Goal: Information Seeking & Learning: Learn about a topic

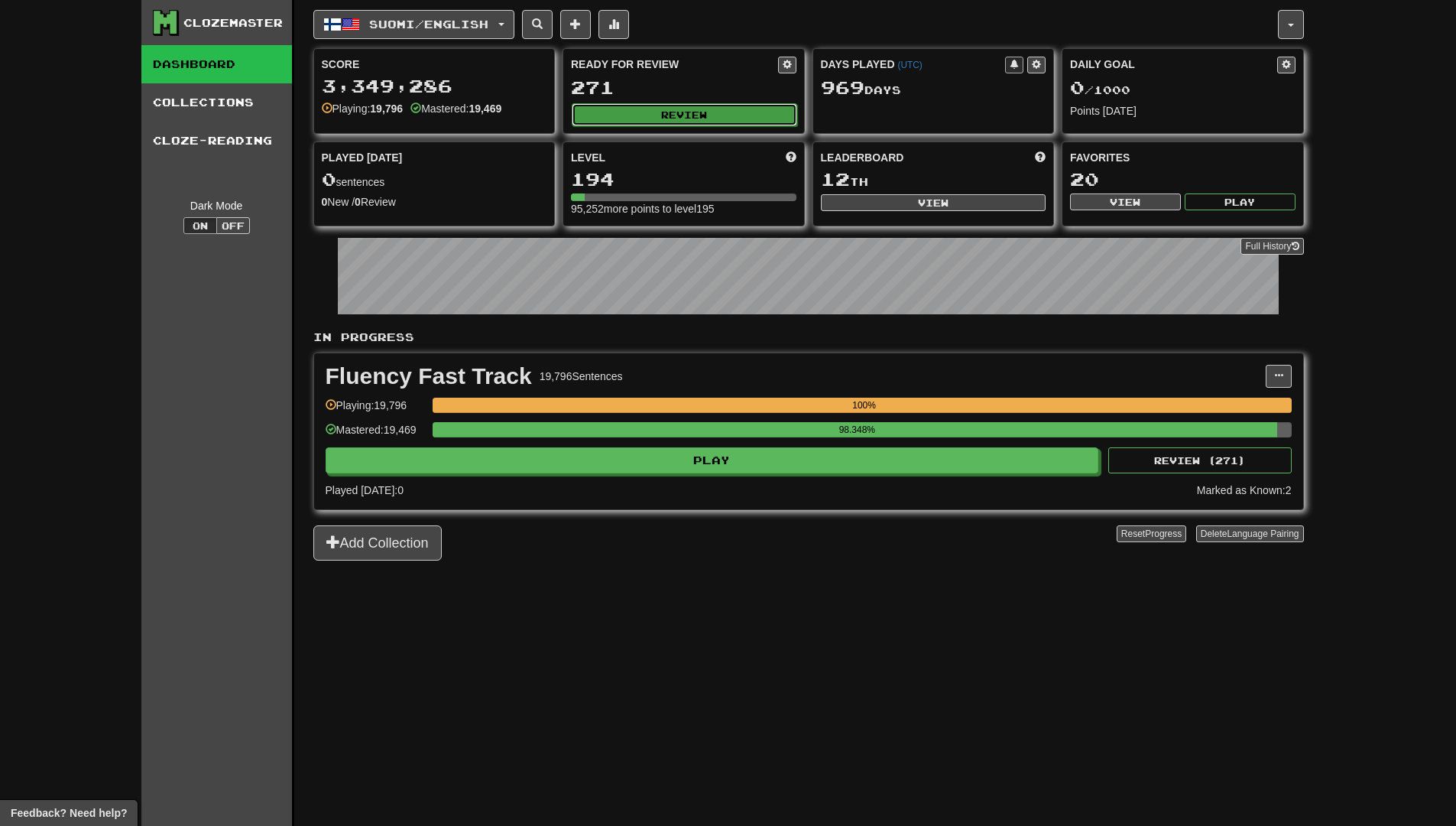
click at [709, 119] on button "Review" at bounding box center [684, 114] width 226 height 23
select select "********"
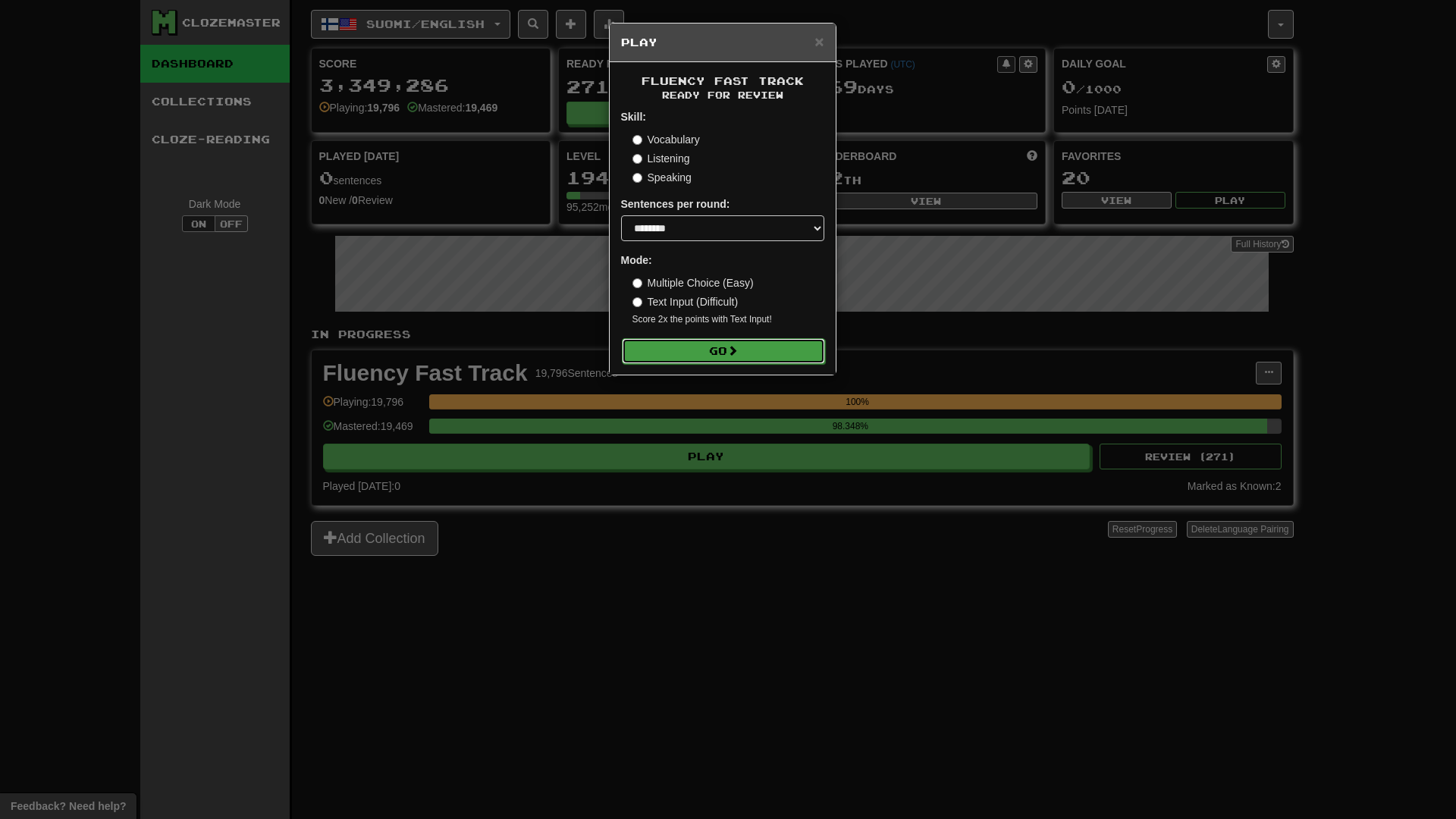
click at [727, 348] on button "Go" at bounding box center [723, 351] width 203 height 26
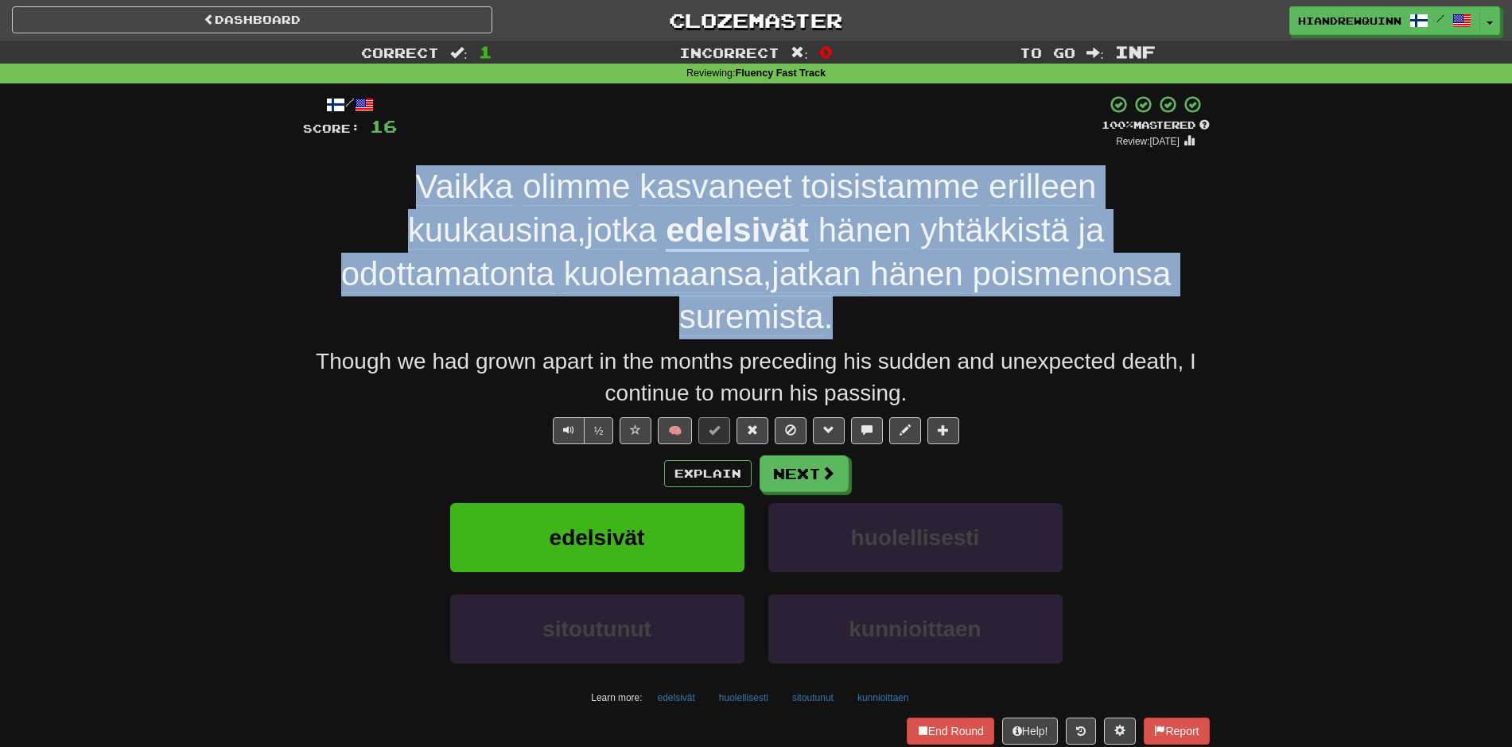
drag, startPoint x: 252, startPoint y: 183, endPoint x: 1190, endPoint y: 284, distance: 943.7
click at [1190, 284] on div "Correct : 1 Incorrect : 0 To go : Inf Reviewing : Fluency Fast Track / Score: 1…" at bounding box center [756, 417] width 1512 height 753
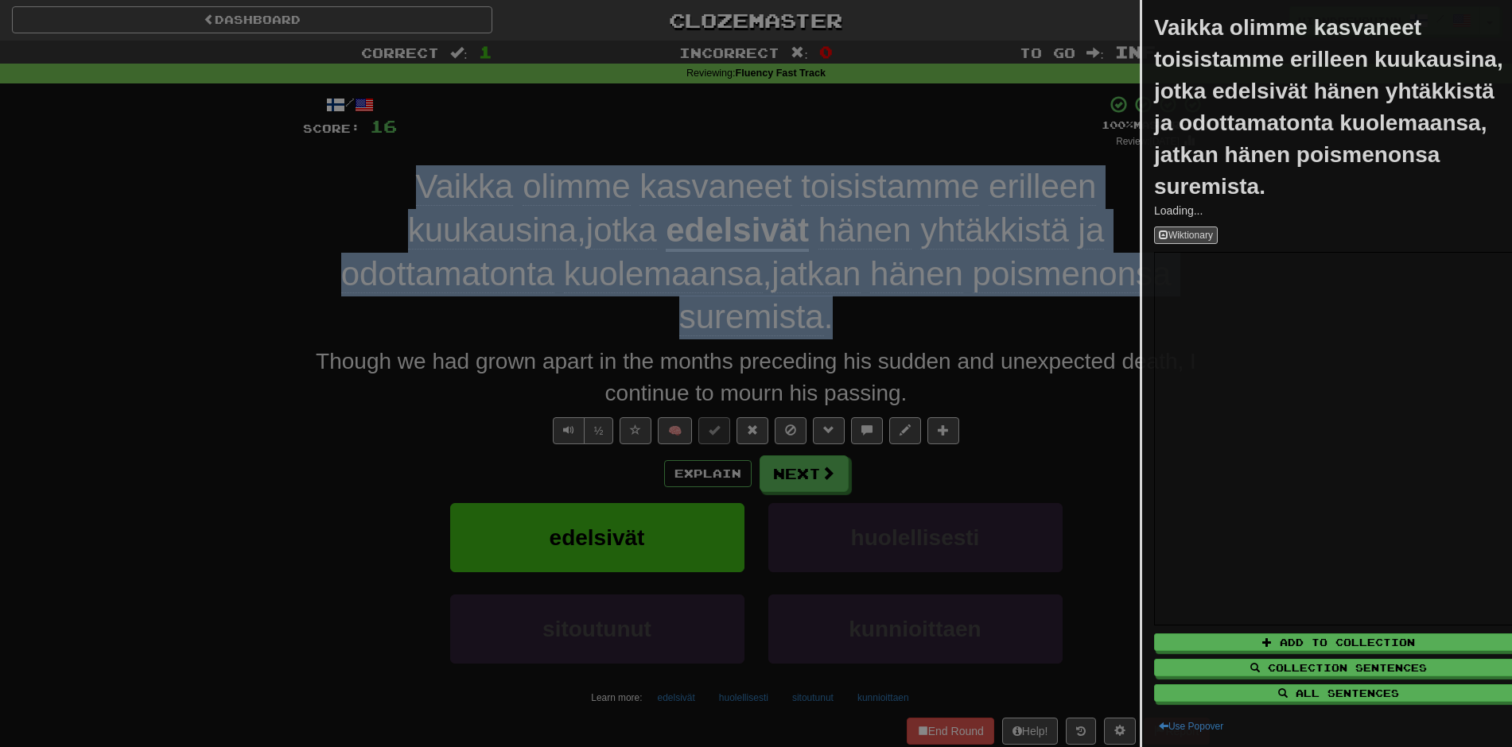
copy div "Vaikka olimme kasvaneet toisistamme erilleen kuukausina , jotka edelsivät hänen…"
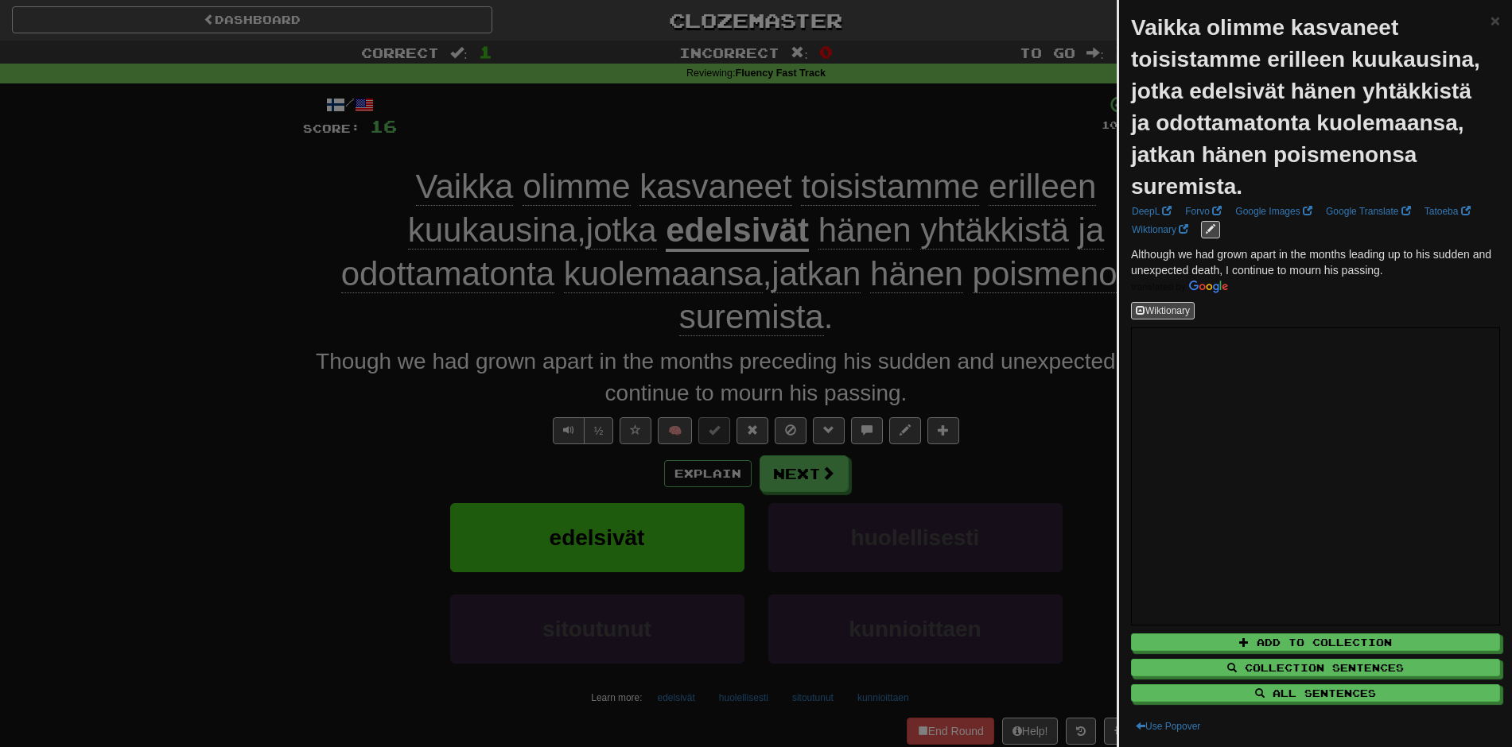
click at [1476, 29] on div "Vaikka olimme kasvaneet toisistamme erilleen kuukausina, jotka edelsivät hänen …" at bounding box center [1310, 107] width 359 height 191
click at [1490, 22] on span "×" at bounding box center [1495, 20] width 10 height 18
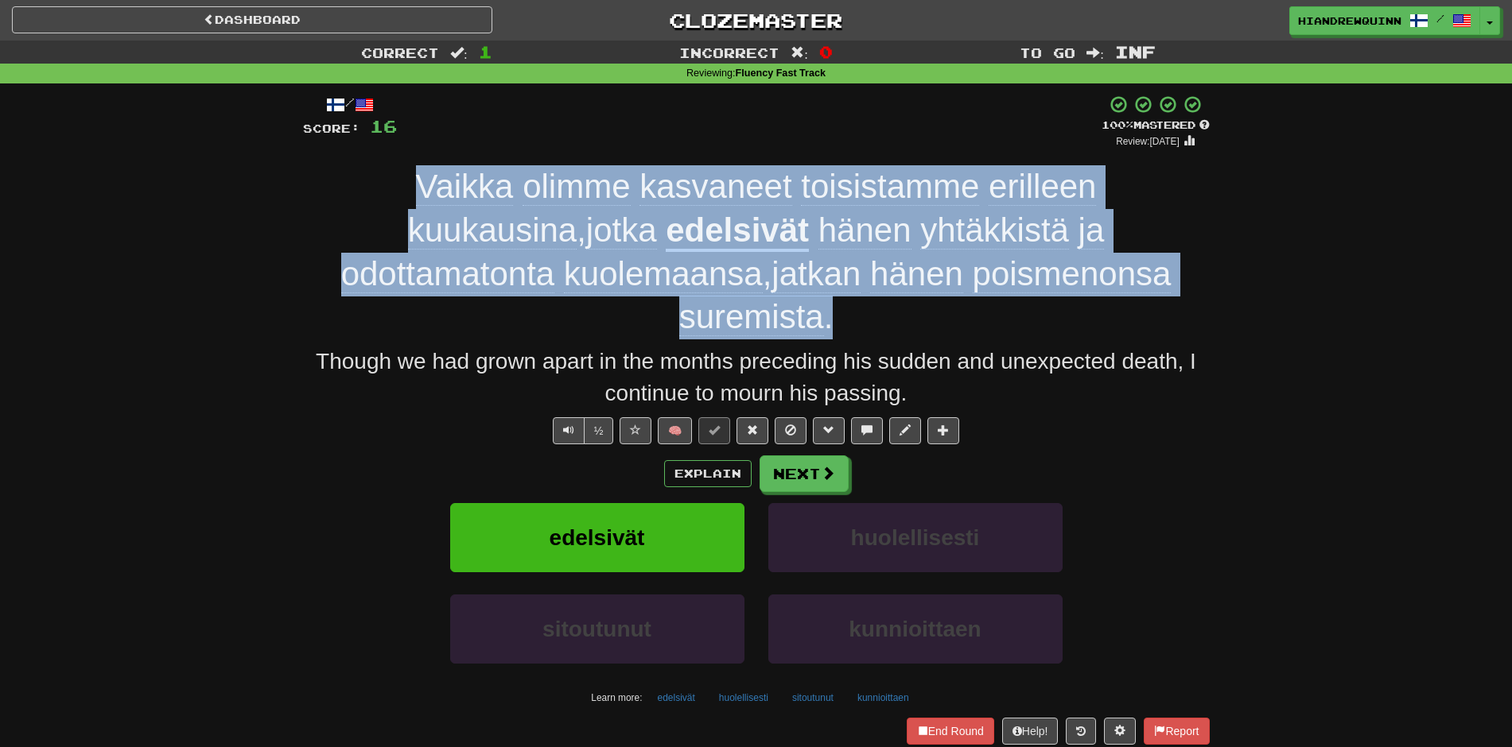
drag, startPoint x: 1236, startPoint y: 268, endPoint x: 301, endPoint y: 200, distance: 936.8
click at [301, 200] on div "Correct : 1 Incorrect : 0 To go : Inf Reviewing : Fluency Fast Track / Score: 1…" at bounding box center [756, 417] width 1512 height 753
copy div "Vaikka olimme kasvaneet toisistamme erilleen kuukausina , jotka edelsivät hänen…"
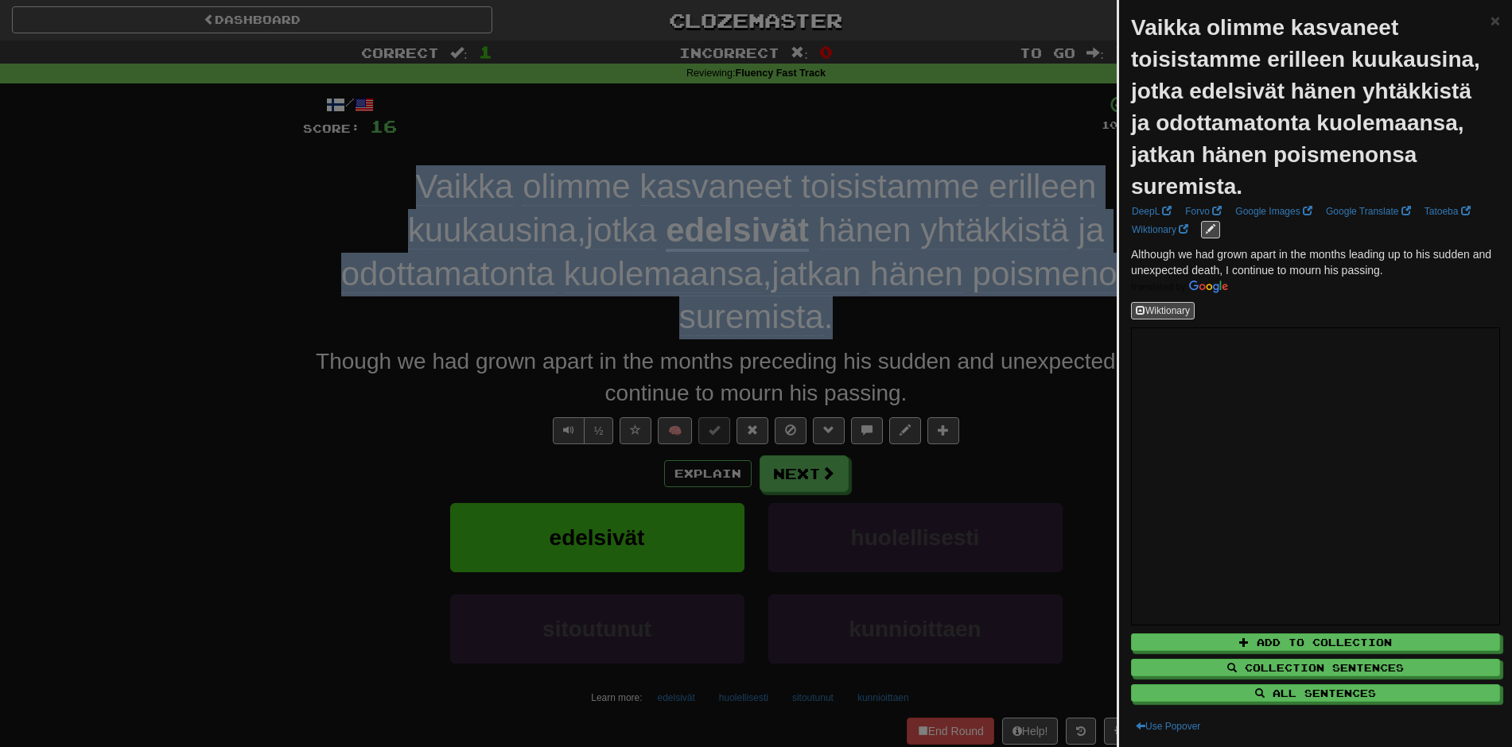
scroll to position [567, 0]
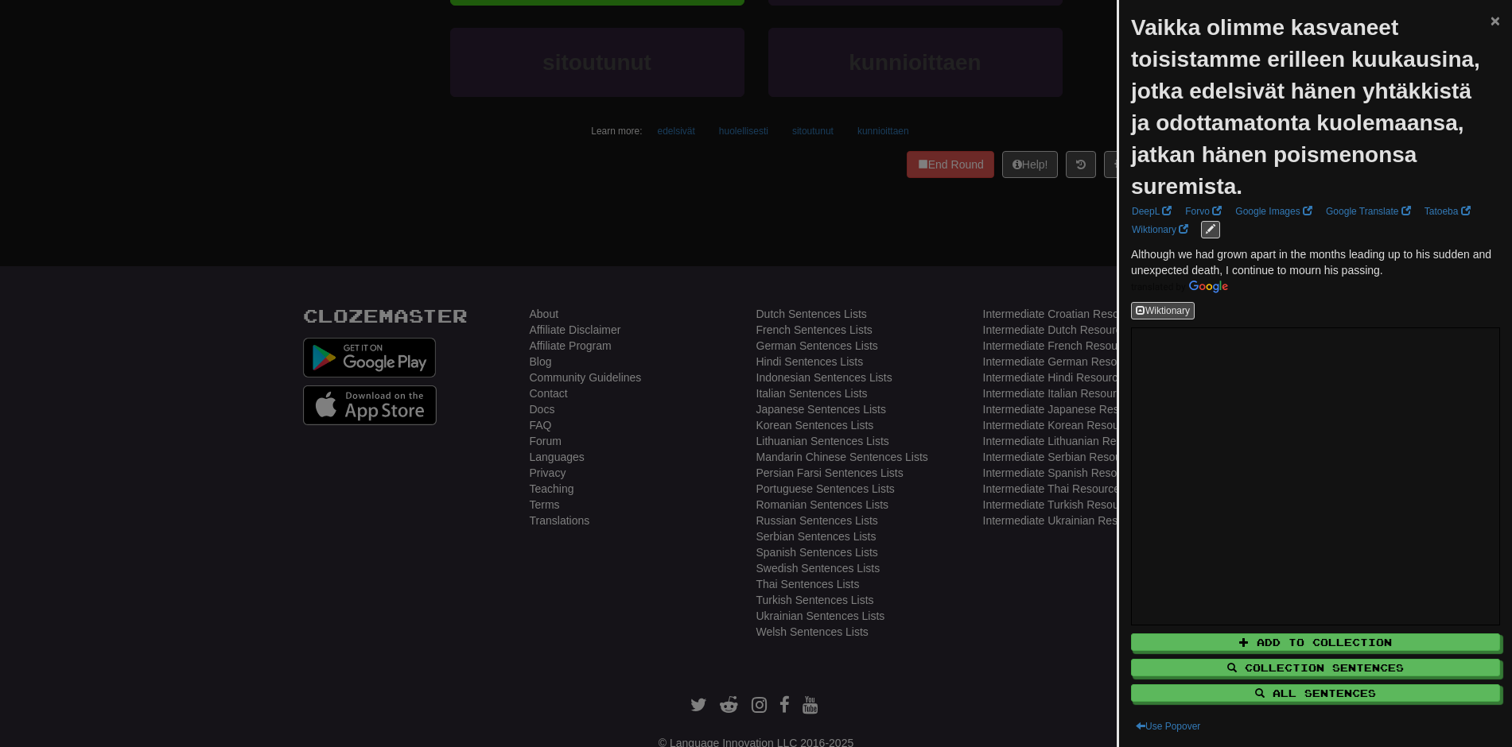
click at [1490, 12] on span "×" at bounding box center [1495, 20] width 10 height 18
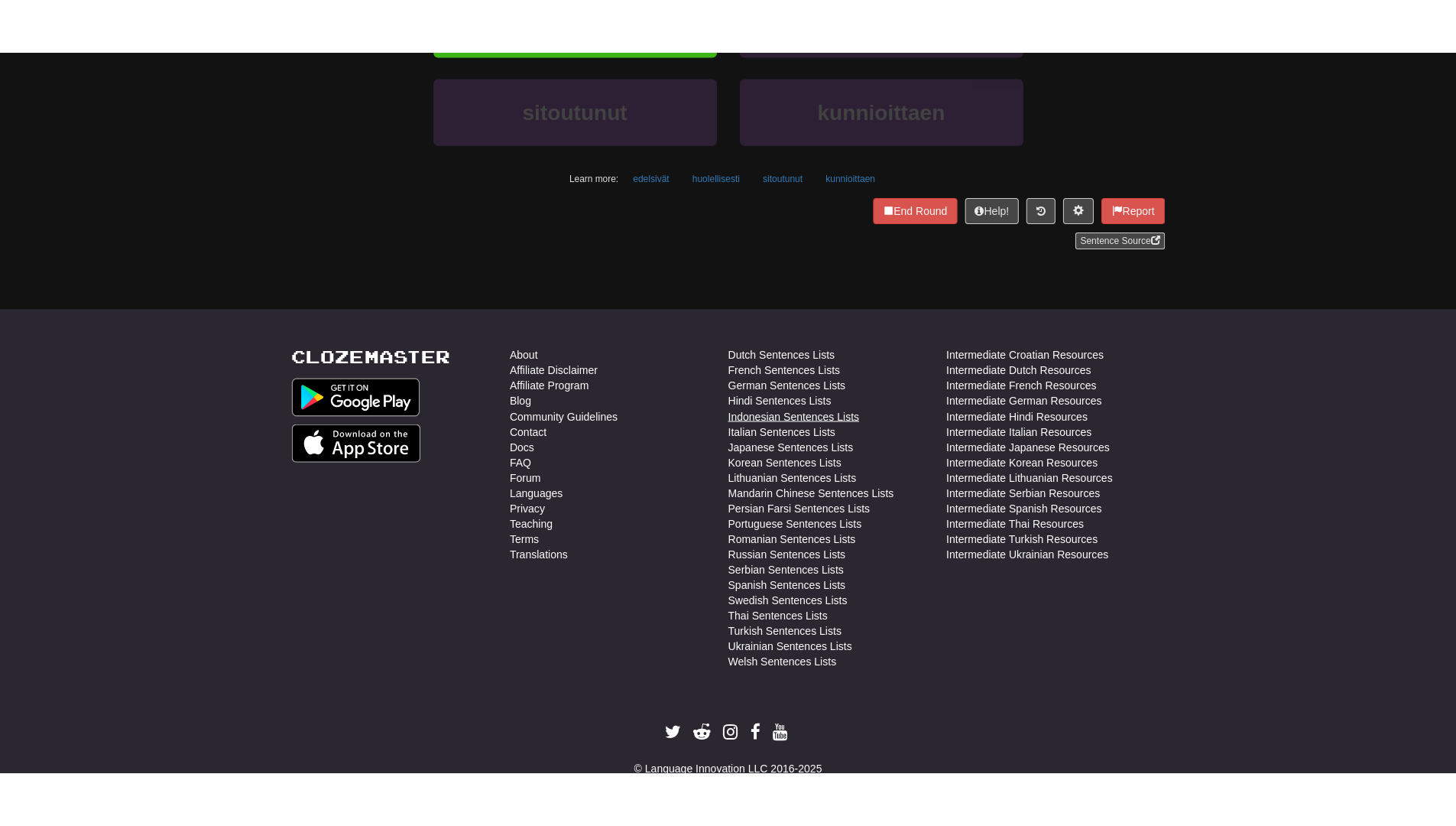
scroll to position [0, 0]
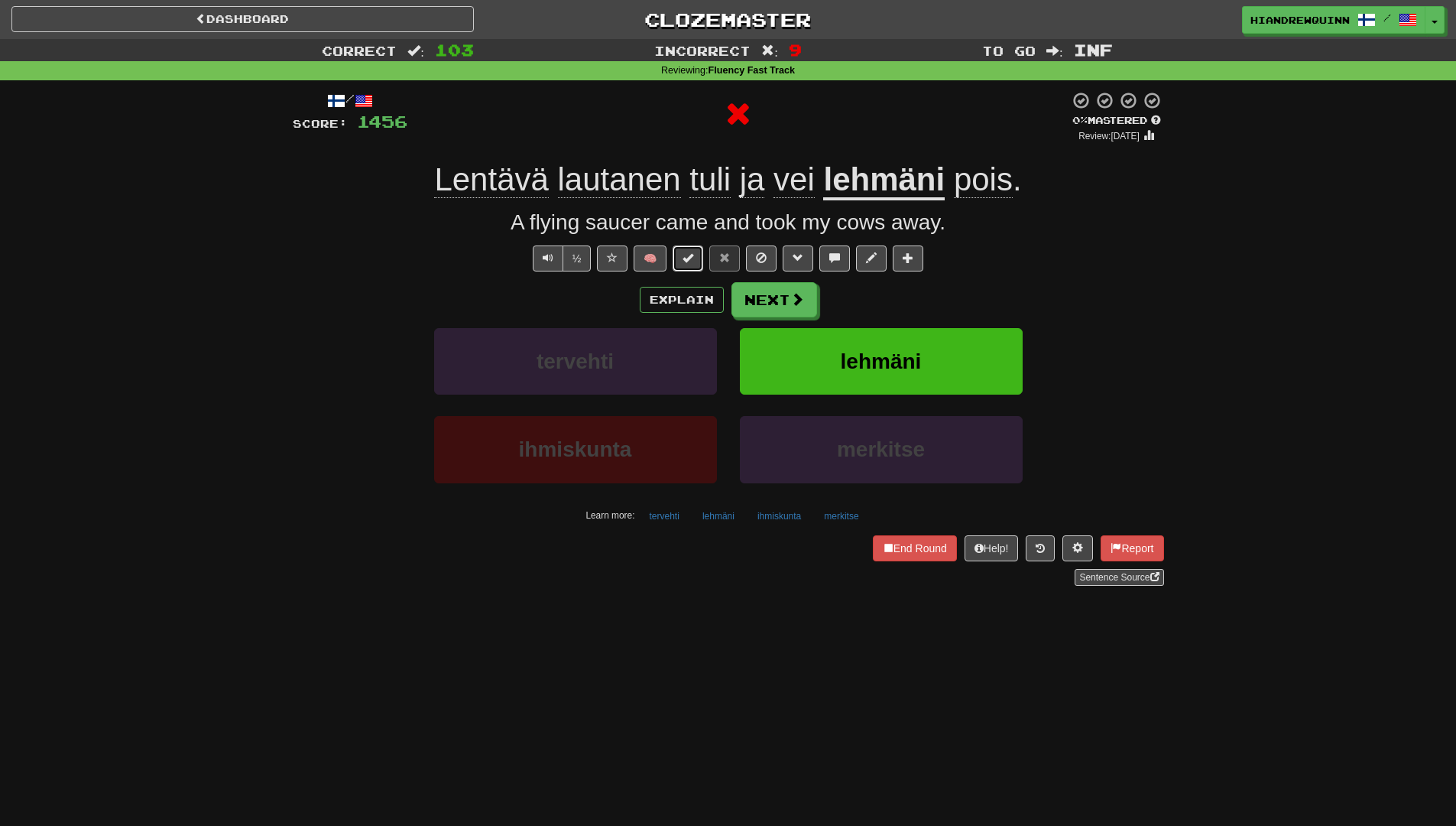
click at [693, 264] on button at bounding box center [688, 258] width 31 height 26
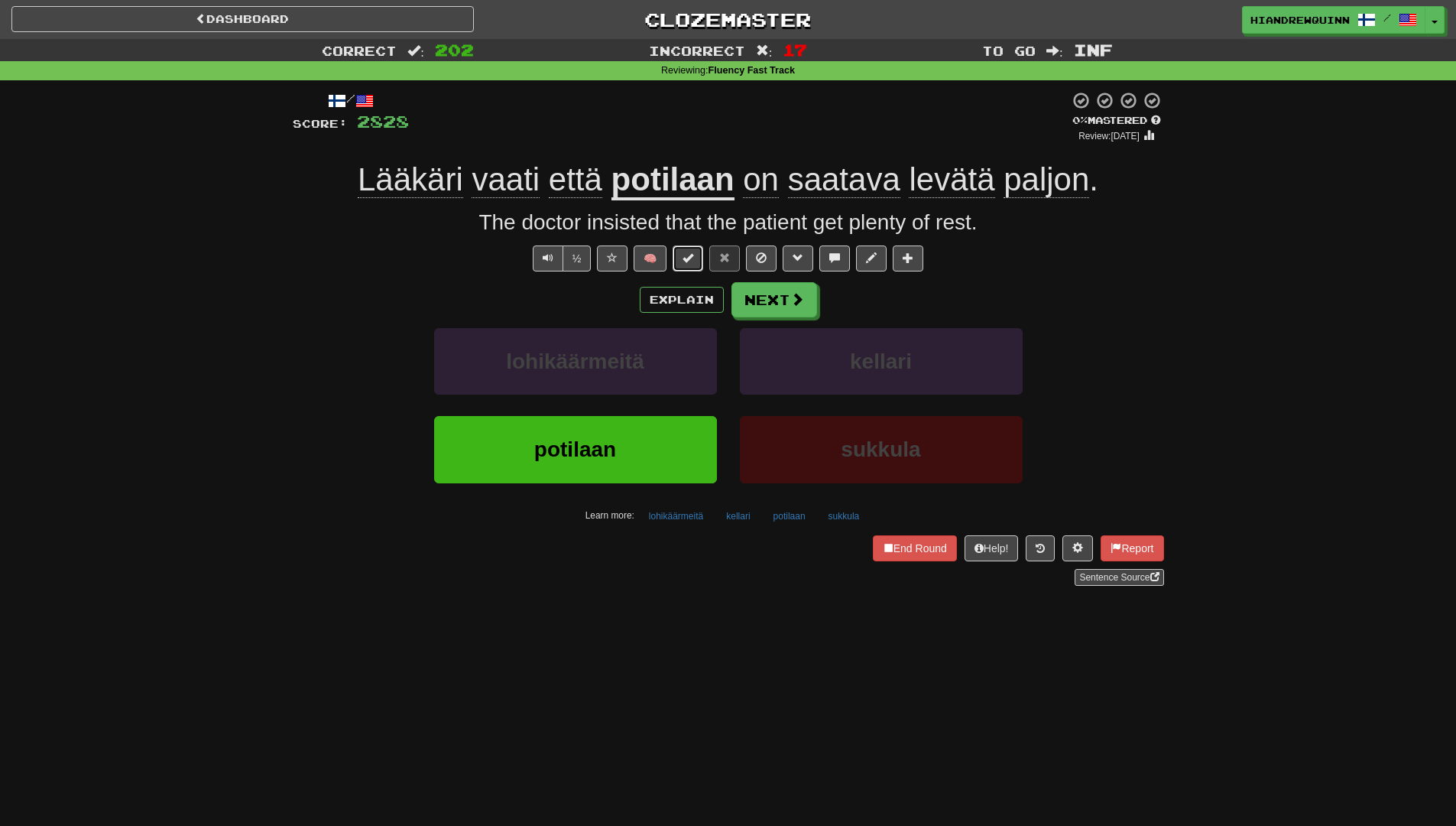
click at [692, 260] on span at bounding box center [687, 257] width 11 height 11
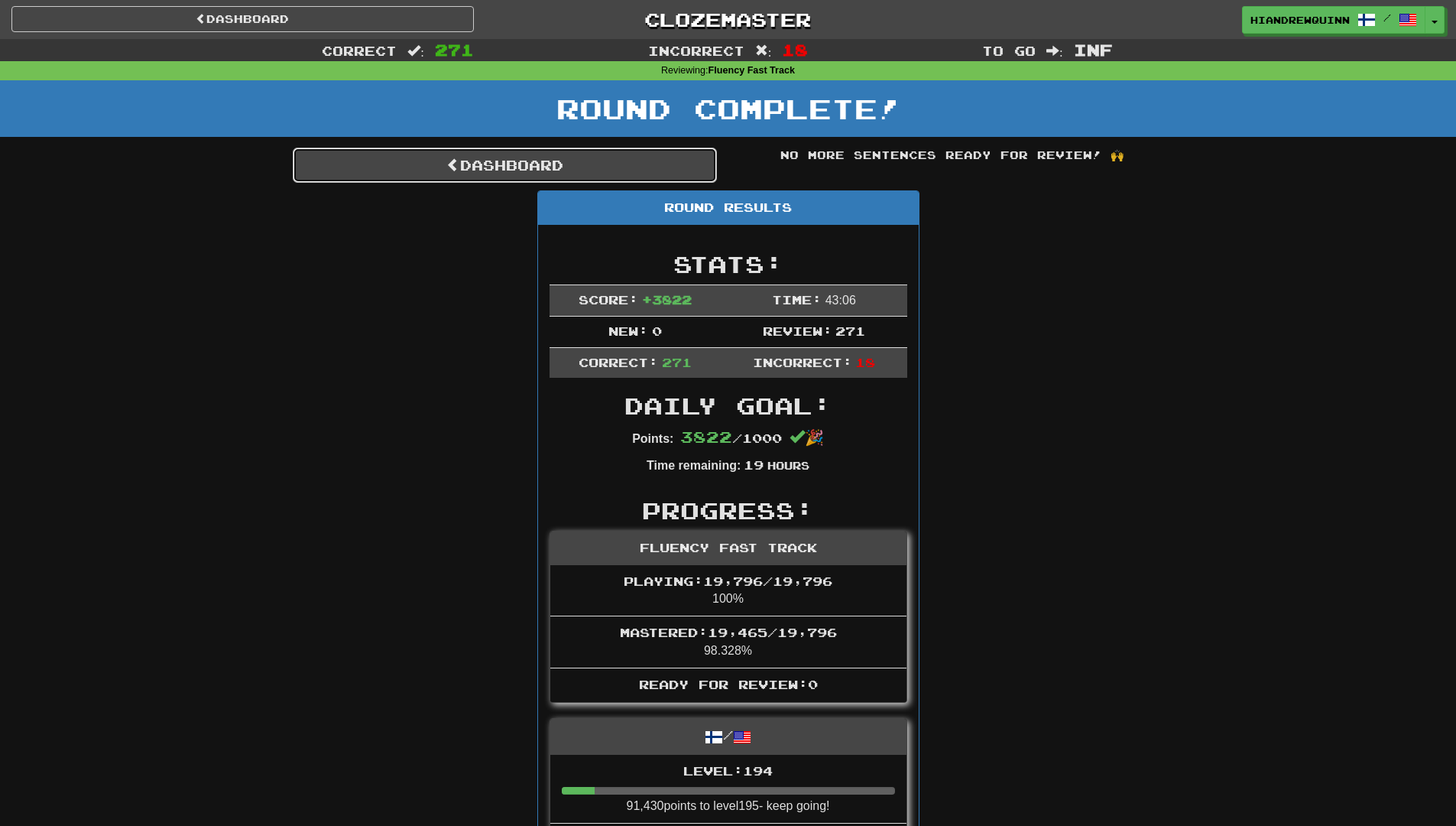
click at [610, 175] on link "Dashboard" at bounding box center [505, 164] width 424 height 36
